Goal: Navigation & Orientation: Find specific page/section

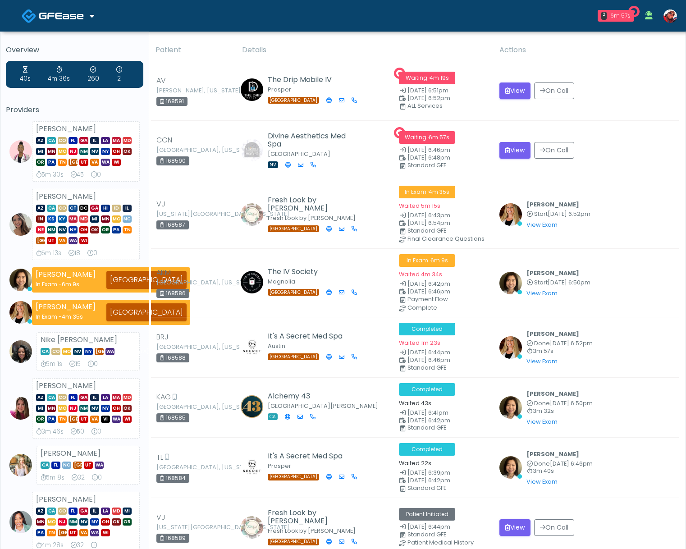
drag, startPoint x: 59, startPoint y: 28, endPoint x: 63, endPoint y: 21, distance: 7.9
click at [59, 28] on link at bounding box center [58, 15] width 73 height 29
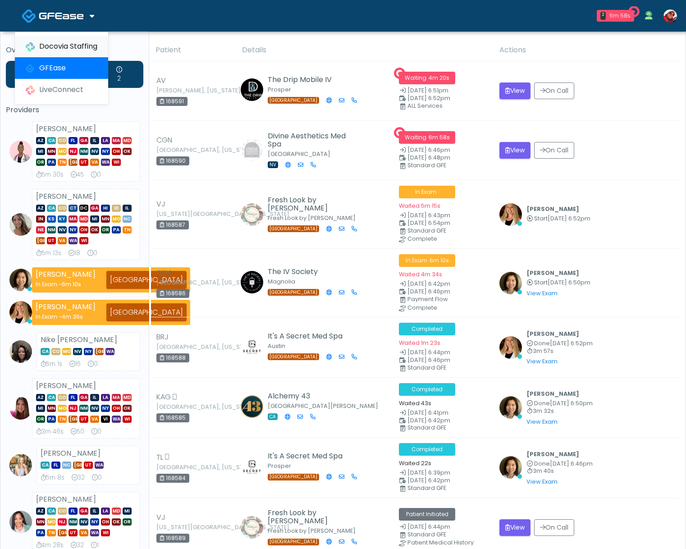
click at [63, 47] on link "Docovia Staffing" at bounding box center [61, 47] width 93 height 22
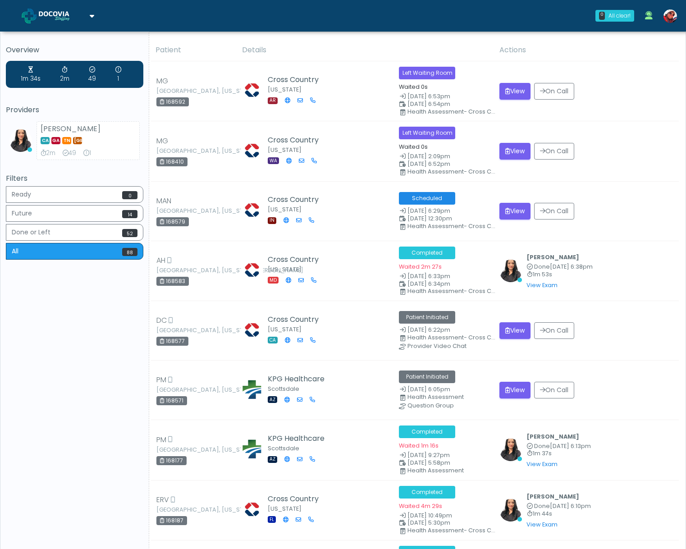
click at [73, 20] on img at bounding box center [61, 15] width 45 height 9
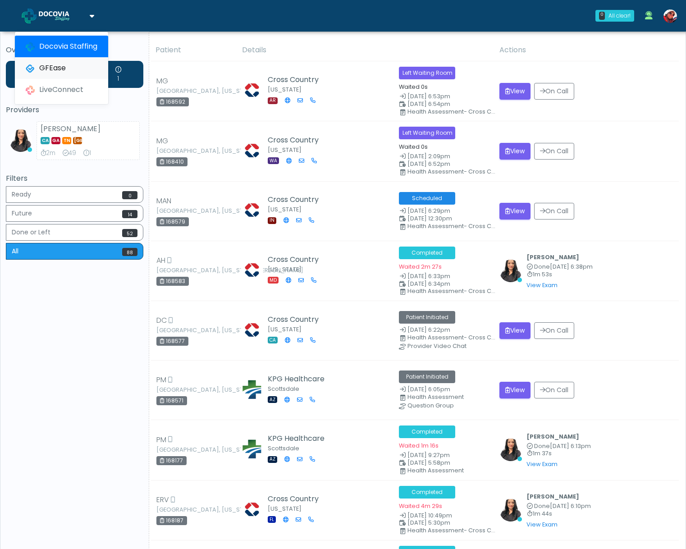
click at [53, 67] on link "GFEase" at bounding box center [61, 68] width 93 height 22
